Goal: Task Accomplishment & Management: Manage account settings

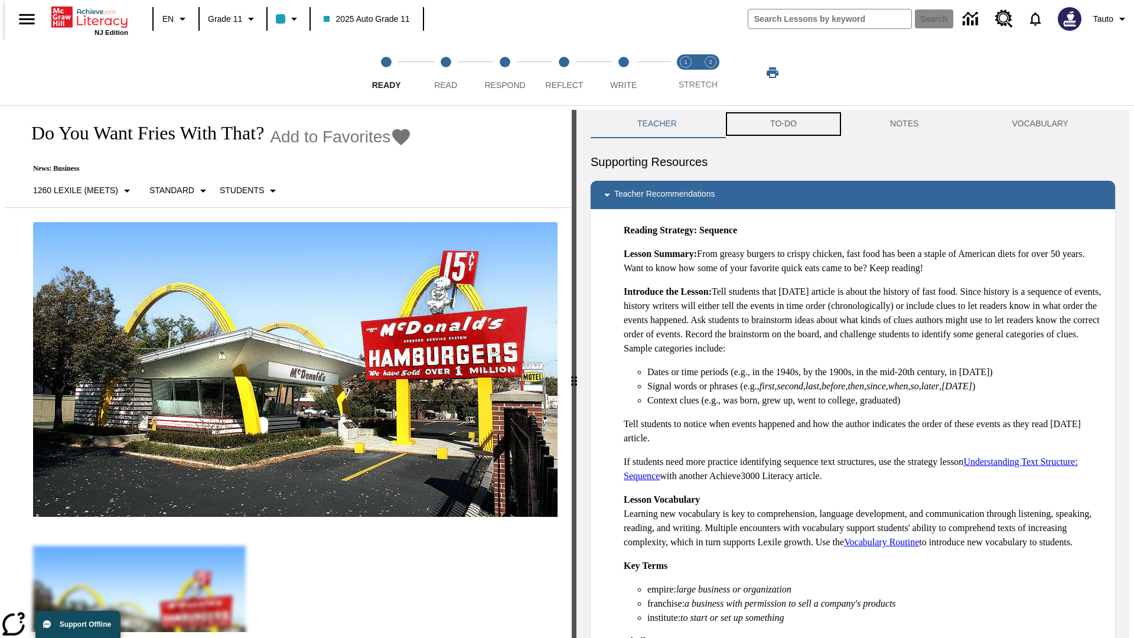
click at [782, 124] on button "TO-DO" at bounding box center [783, 124] width 120 height 28
